Goal: Check status: Check status

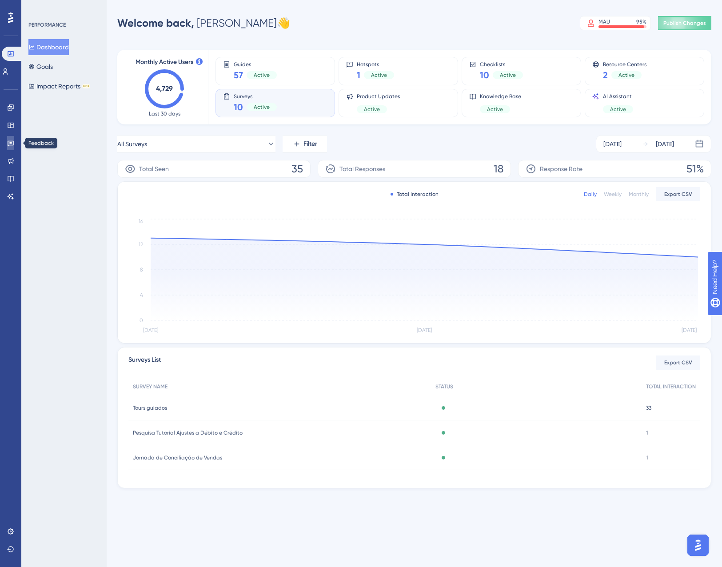
click at [8, 138] on link at bounding box center [10, 143] width 7 height 14
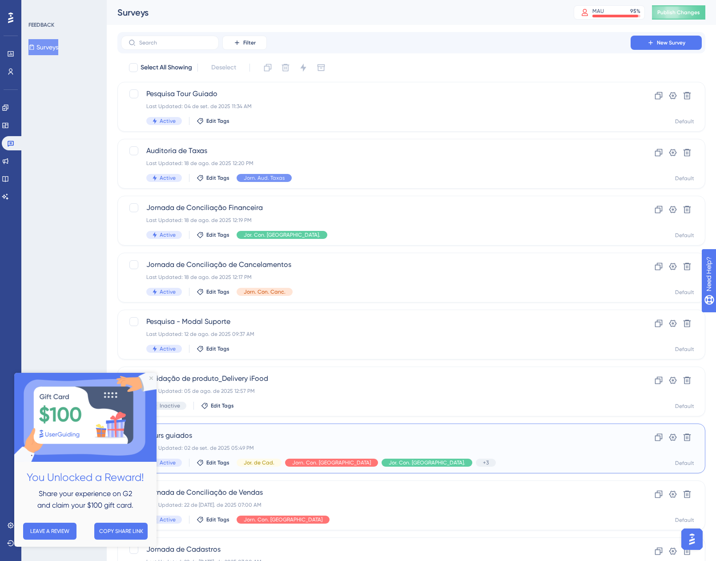
click at [413, 450] on div "Last Updated: 02 de set. de 2025 05:49 PM" at bounding box center [375, 447] width 459 height 7
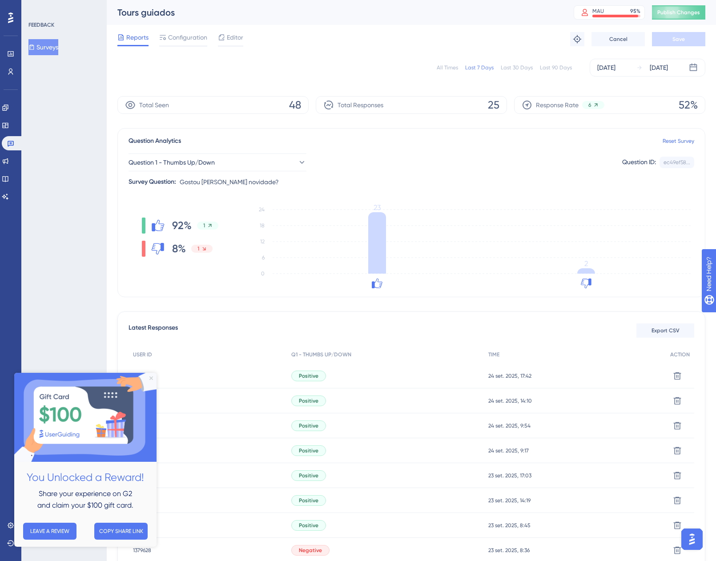
click at [152, 377] on icon "Close Preview" at bounding box center [151, 378] width 4 height 4
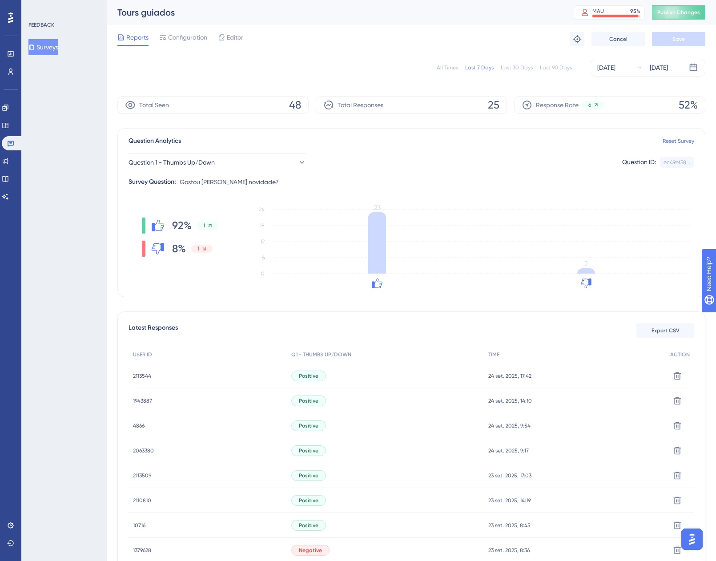
click at [457, 71] on div "All Times Last 7 Days Last 30 Days Last 90 Days [DATE] [DATE]" at bounding box center [411, 68] width 588 height 18
click at [449, 68] on div "All Times" at bounding box center [447, 67] width 21 height 7
click at [143, 375] on span "2113544" at bounding box center [142, 375] width 18 height 7
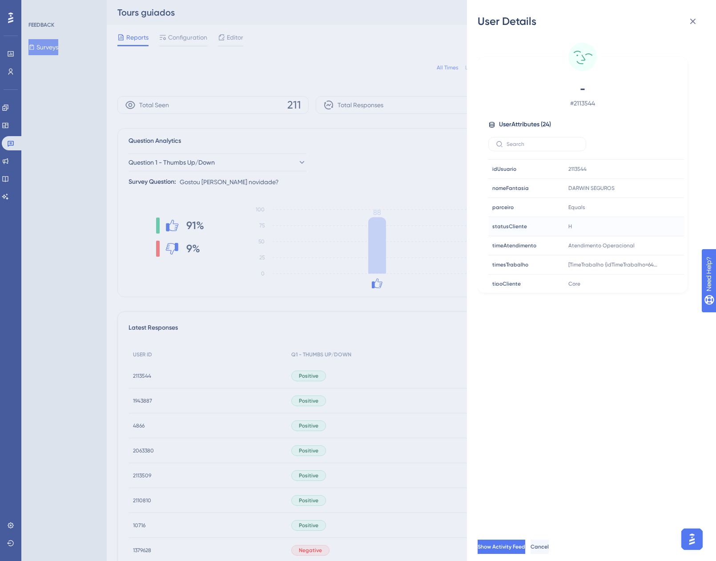
scroll to position [328, 0]
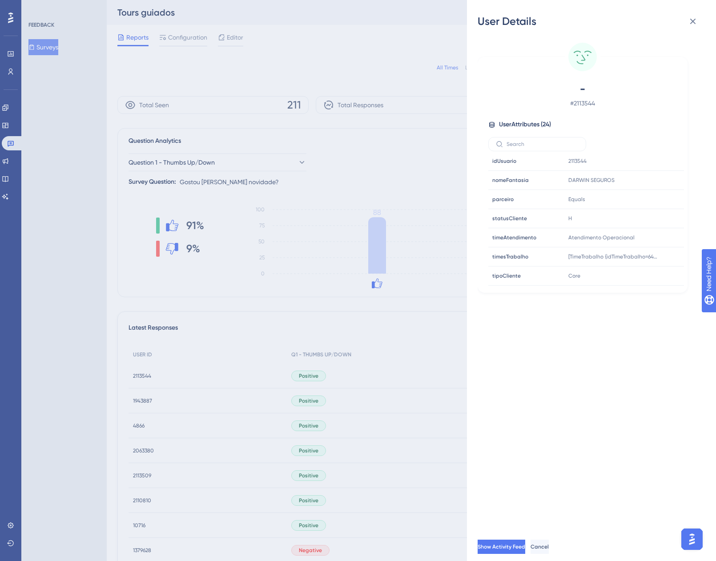
click at [690, 24] on icon at bounding box center [692, 21] width 11 height 11
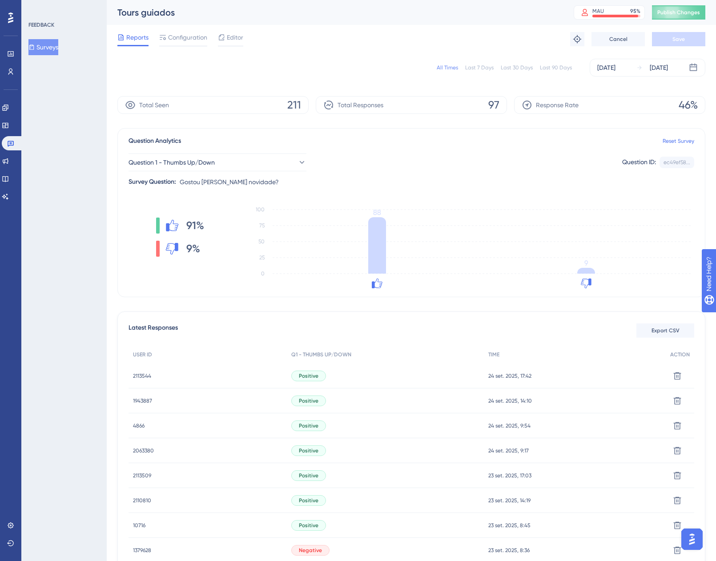
click at [348, 19] on div "Tours guiados MAU 95 % Click to see add-on and upgrade options Publish Changes" at bounding box center [411, 12] width 609 height 25
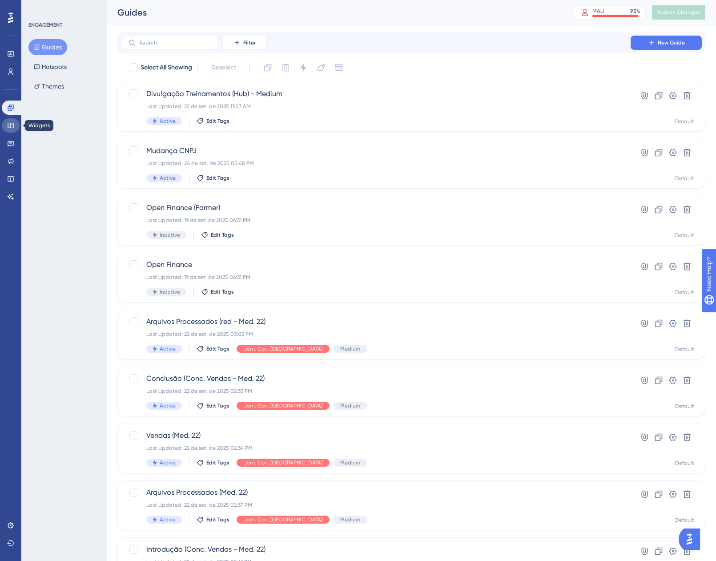
click at [14, 123] on icon at bounding box center [10, 125] width 7 height 7
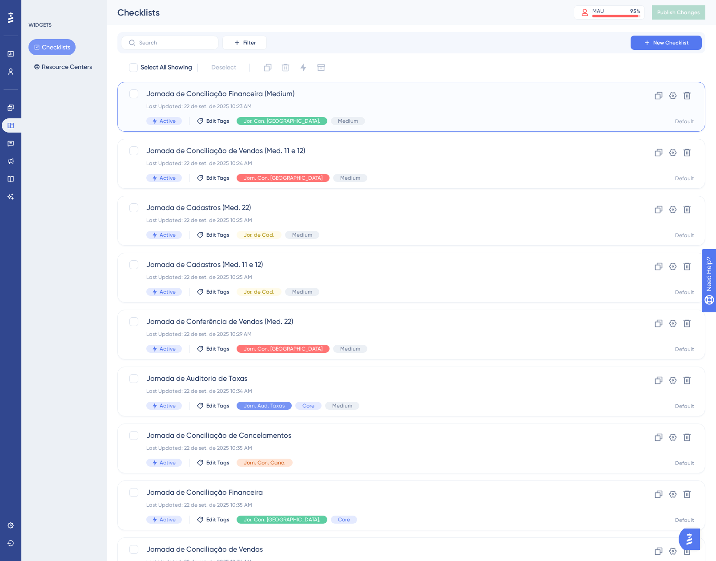
click at [401, 110] on div "Jornada de Conciliação Financeira (Medium) Last Updated: 22 de set. de 2025 10:…" at bounding box center [375, 106] width 459 height 36
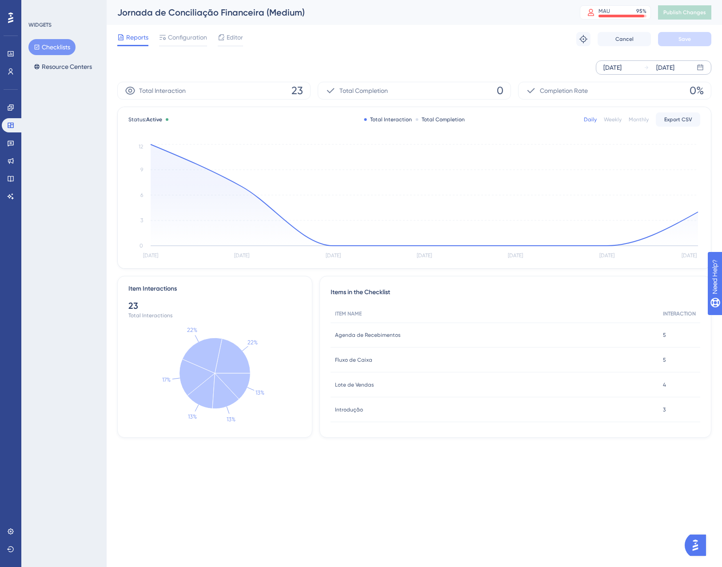
click at [646, 68] on icon at bounding box center [646, 67] width 5 height 5
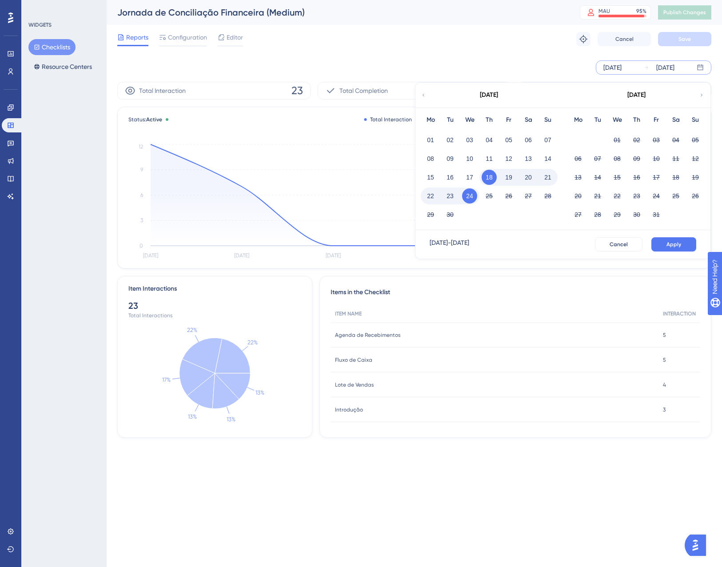
click at [423, 196] on div "22" at bounding box center [431, 196] width 20 height 17
click at [432, 195] on button "22" at bounding box center [430, 196] width 15 height 15
click at [668, 245] on span "Apply" at bounding box center [674, 244] width 15 height 7
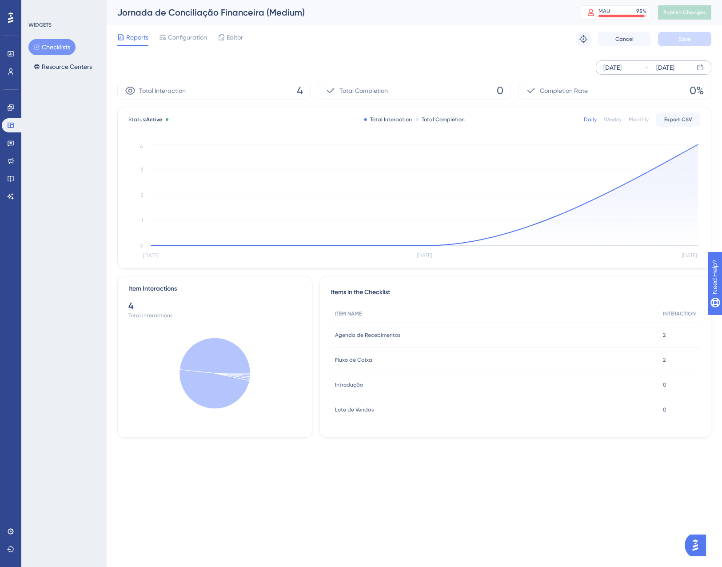
click at [386, 335] on span "Agenda de Recebimentos" at bounding box center [367, 335] width 65 height 7
click at [60, 51] on button "Checklists" at bounding box center [51, 47] width 47 height 16
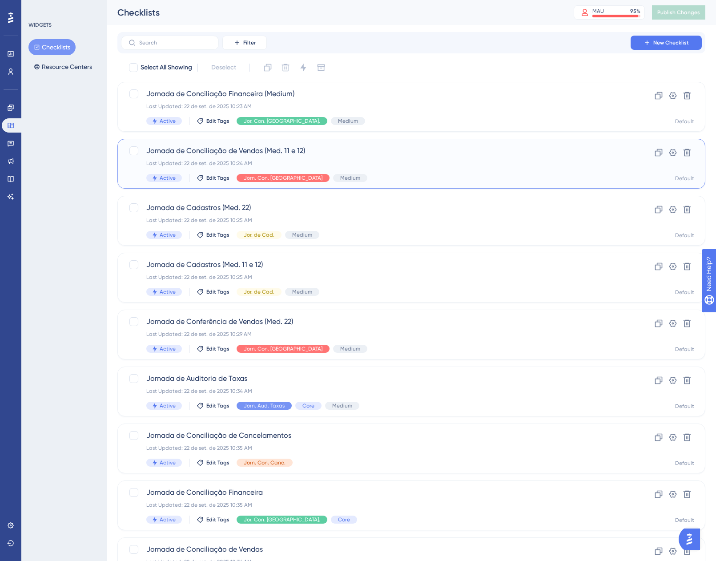
click at [404, 168] on div "Jornada de Conciliação de Vendas (Med. 11 e 12) Last Updated: 22 de set. de 202…" at bounding box center [375, 163] width 459 height 36
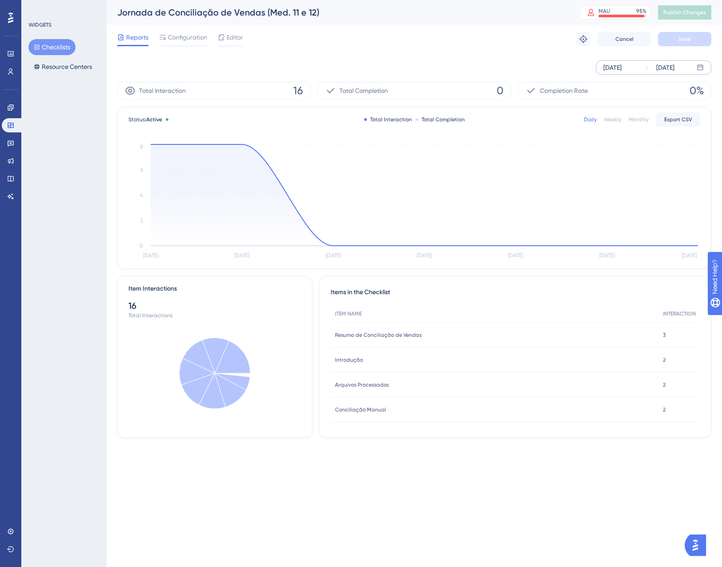
drag, startPoint x: 672, startPoint y: 68, endPoint x: 666, endPoint y: 72, distance: 7.6
click at [667, 72] on div "[DATE]" at bounding box center [666, 67] width 18 height 11
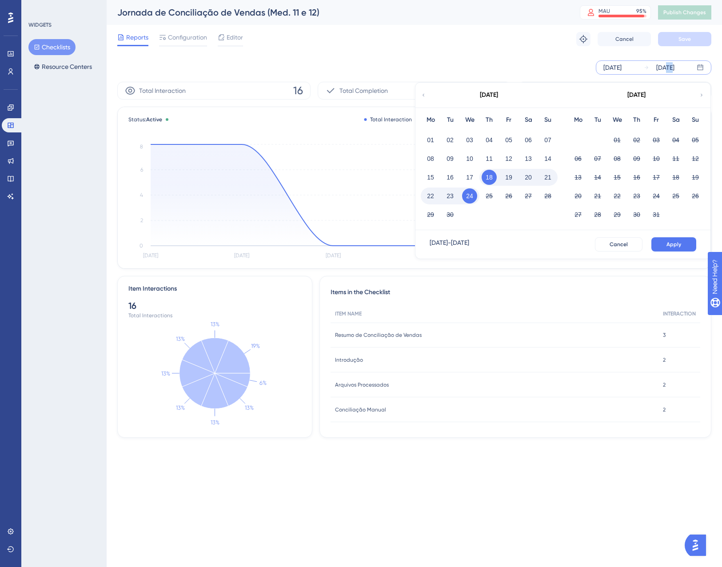
drag, startPoint x: 431, startPoint y: 200, endPoint x: 438, endPoint y: 201, distance: 7.7
click at [431, 199] on button "22" at bounding box center [430, 196] width 15 height 15
click at [662, 241] on button "Apply" at bounding box center [674, 244] width 45 height 14
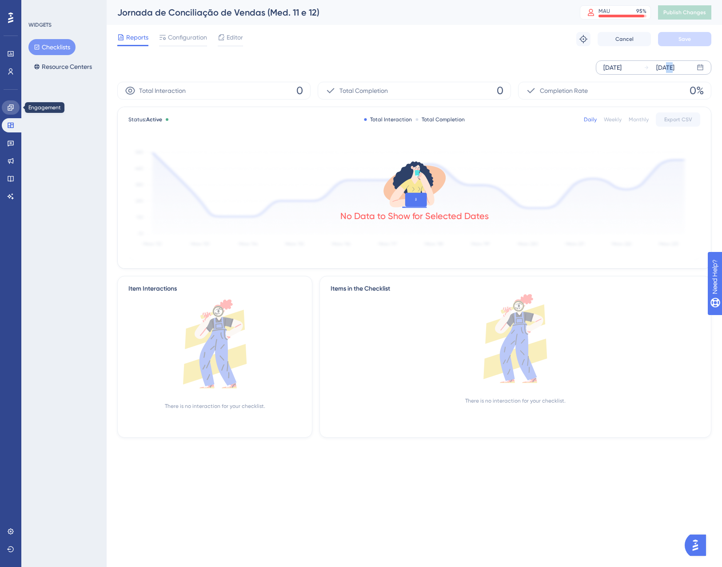
click at [8, 108] on icon at bounding box center [11, 107] width 6 height 6
